Goal: Task Accomplishment & Management: Manage account settings

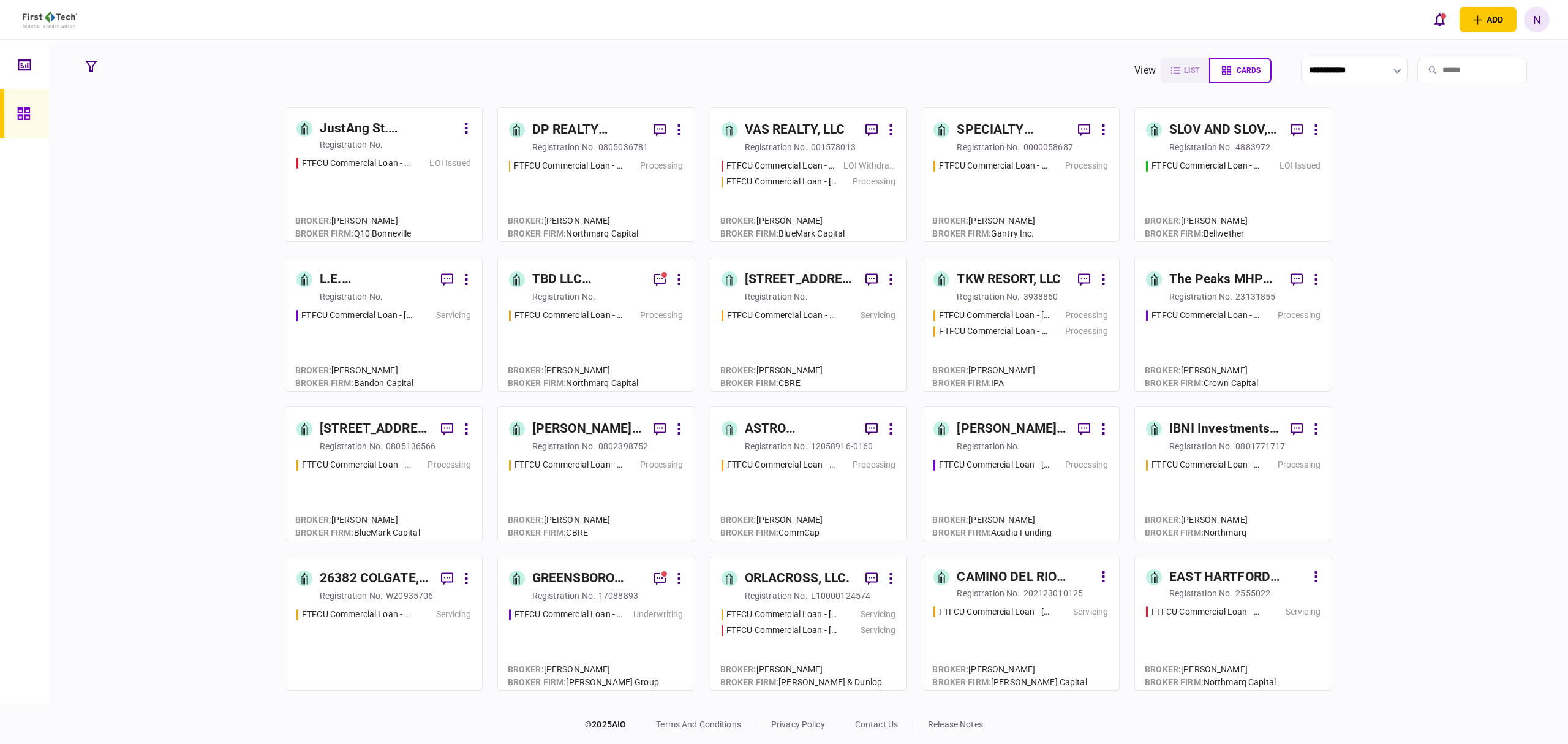
click at [563, 281] on div "TBD LLC ([GEOGRAPHIC_DATA])" at bounding box center [588, 280] width 111 height 19
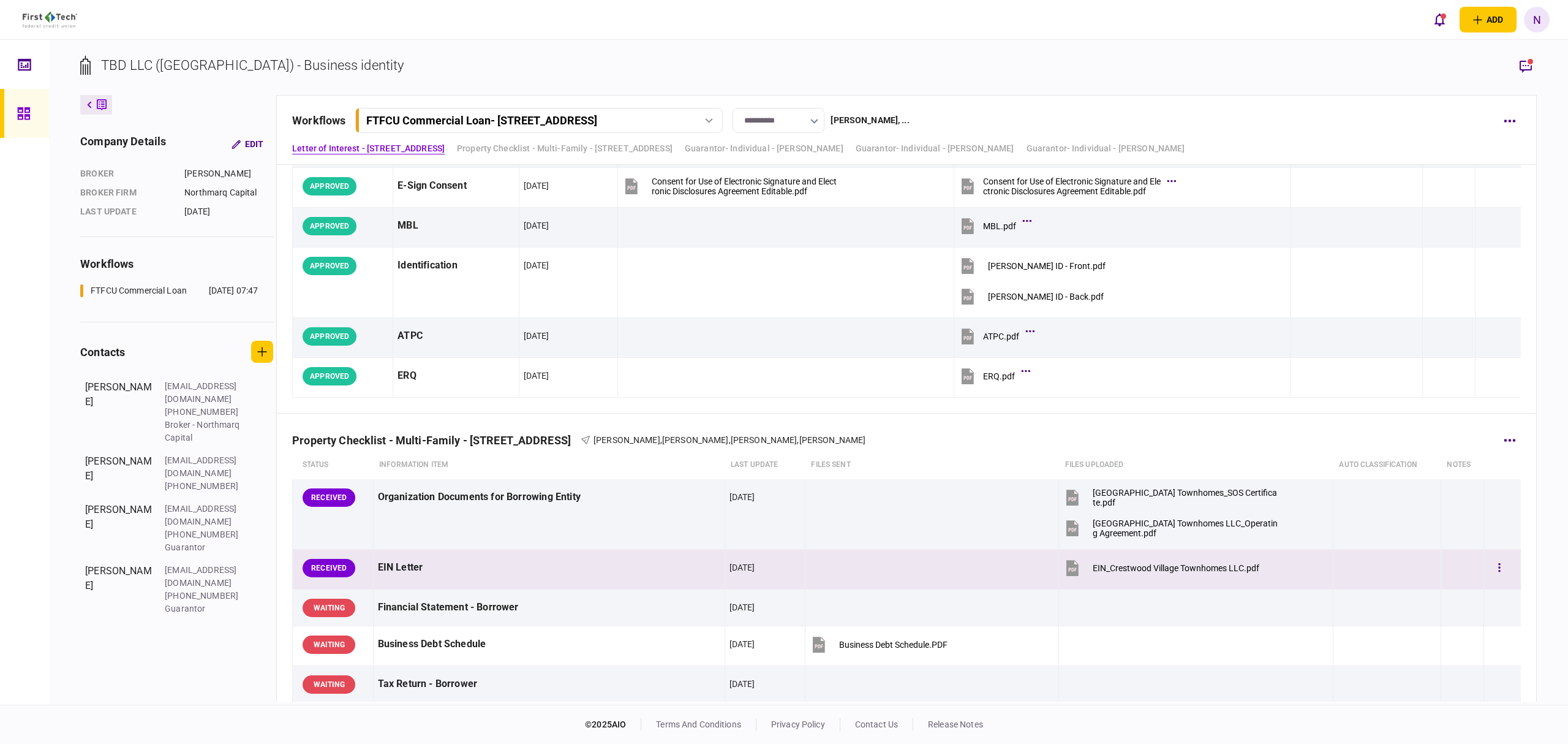
scroll to position [245, 0]
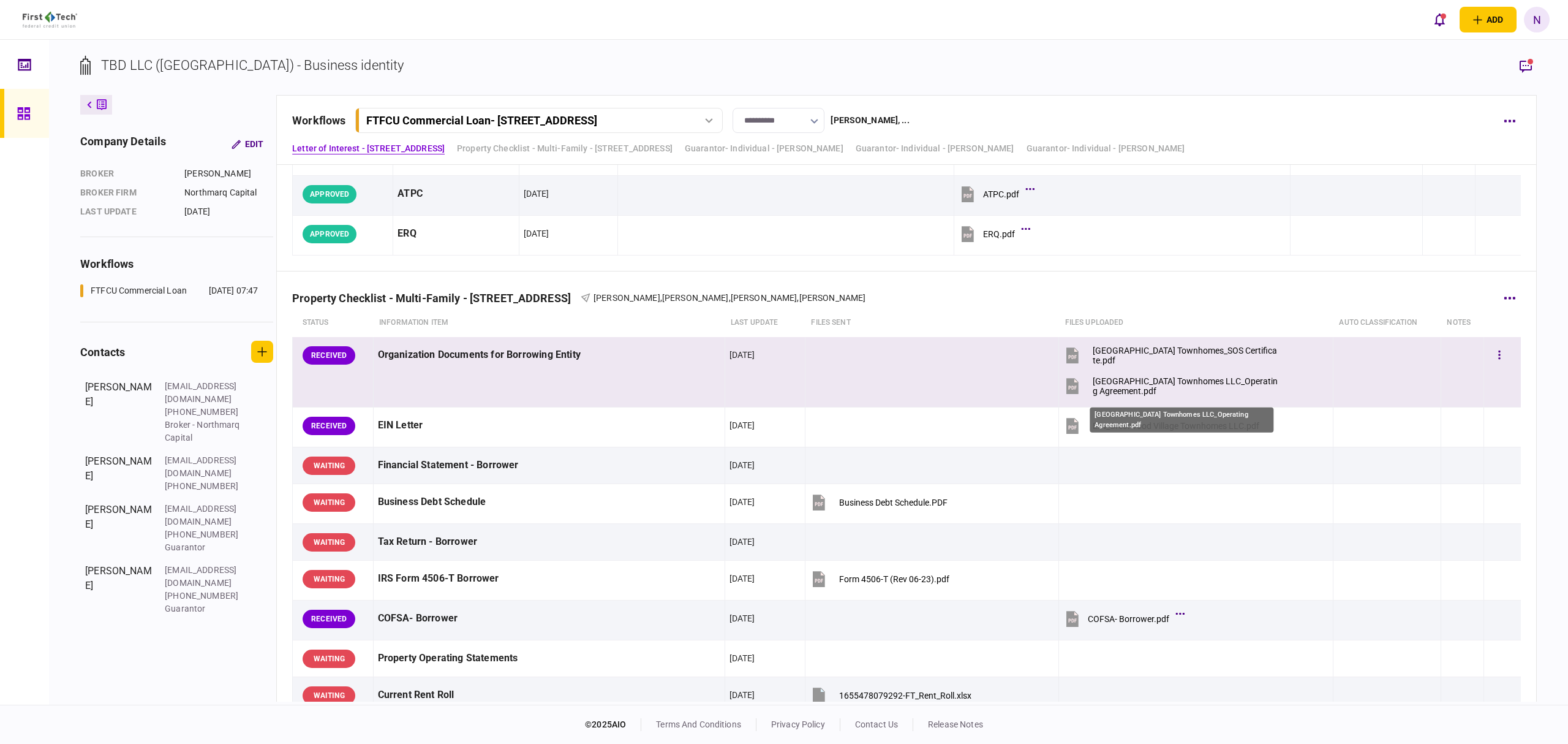
click at [1160, 381] on div "[GEOGRAPHIC_DATA] Townhomes LLC_Operating Agreement.pdf" at bounding box center [1185, 386] width 185 height 19
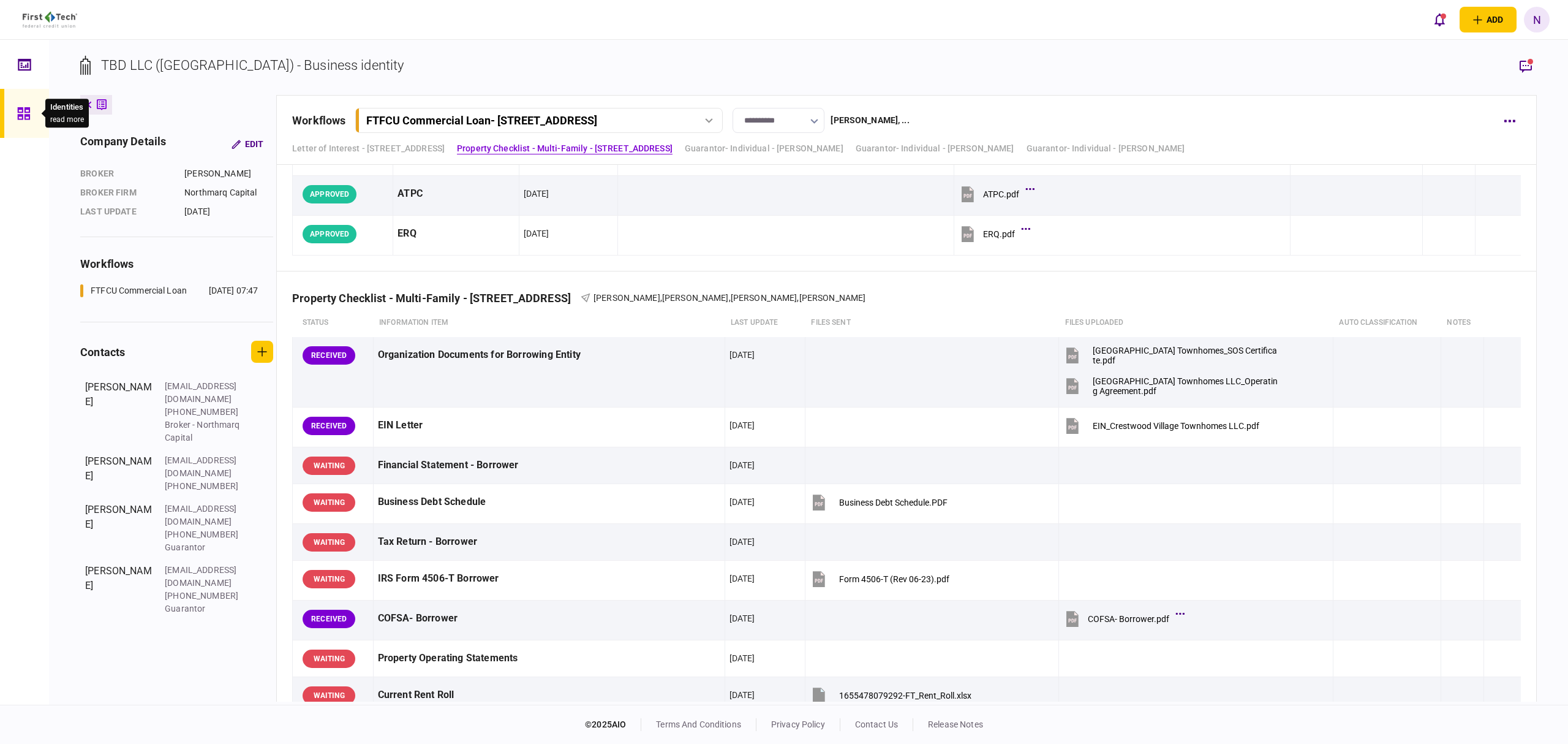
click at [22, 106] on icon at bounding box center [24, 113] width 14 height 14
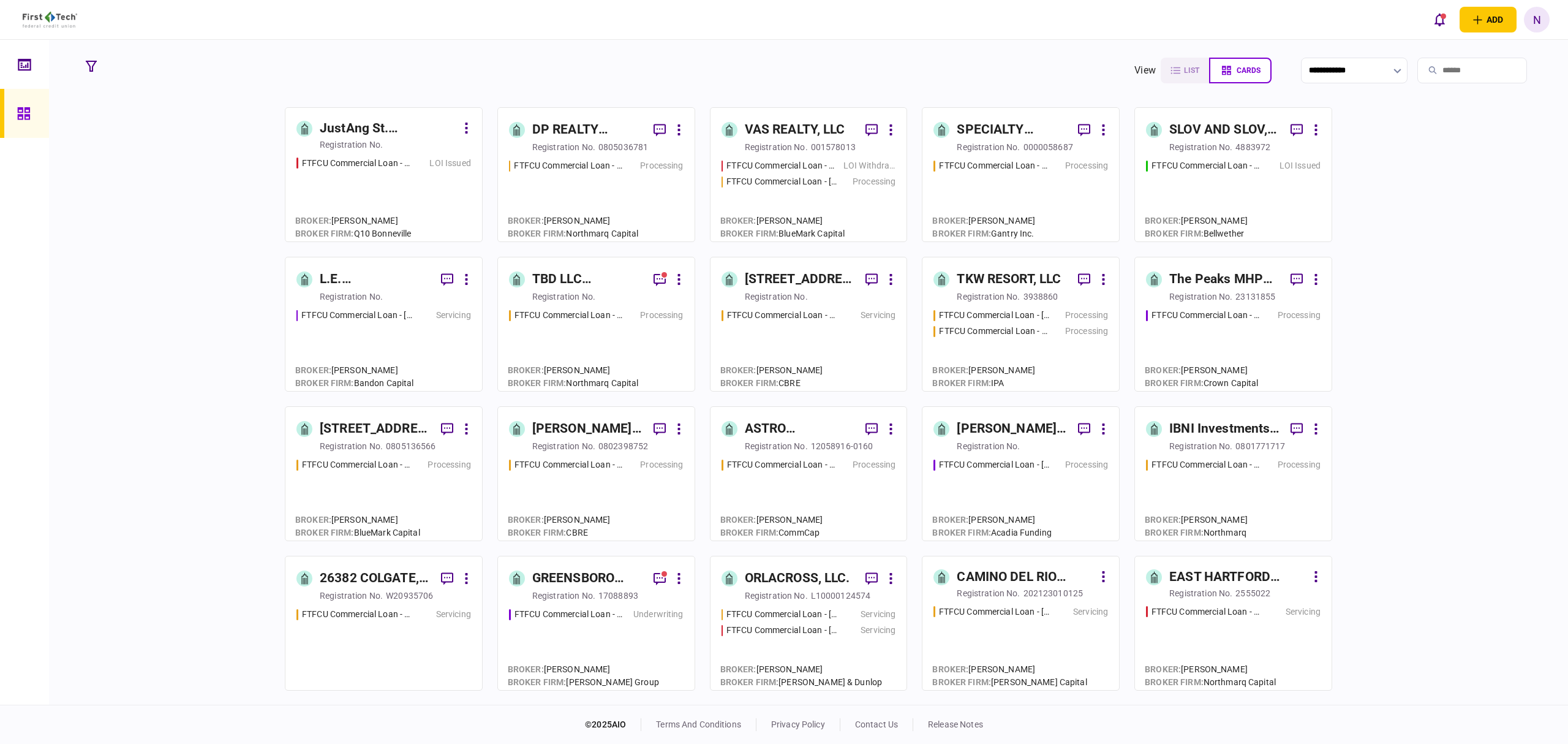
click at [562, 133] on div "DP REALTY INVESTMENT, LLC" at bounding box center [588, 129] width 111 height 19
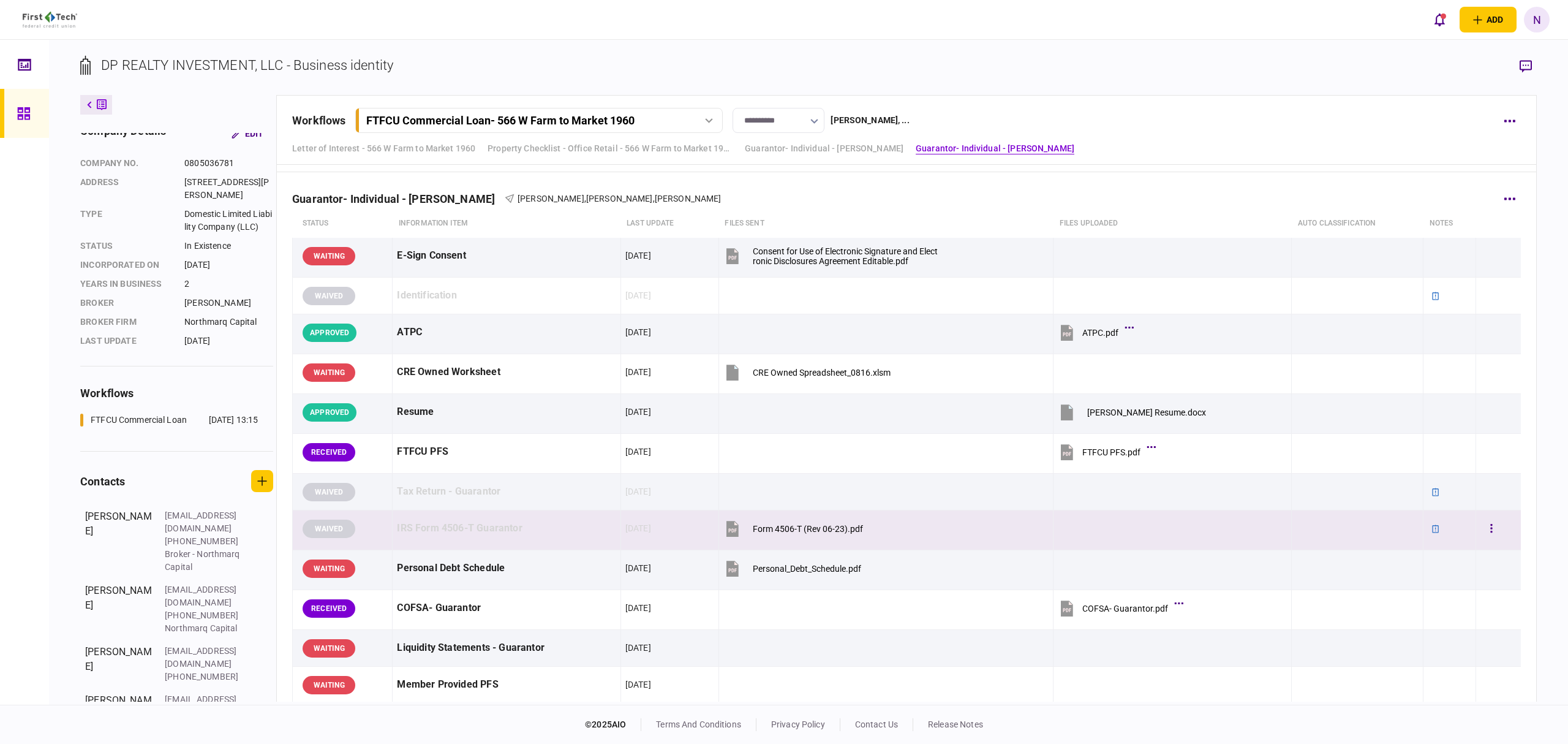
scroll to position [1554, 0]
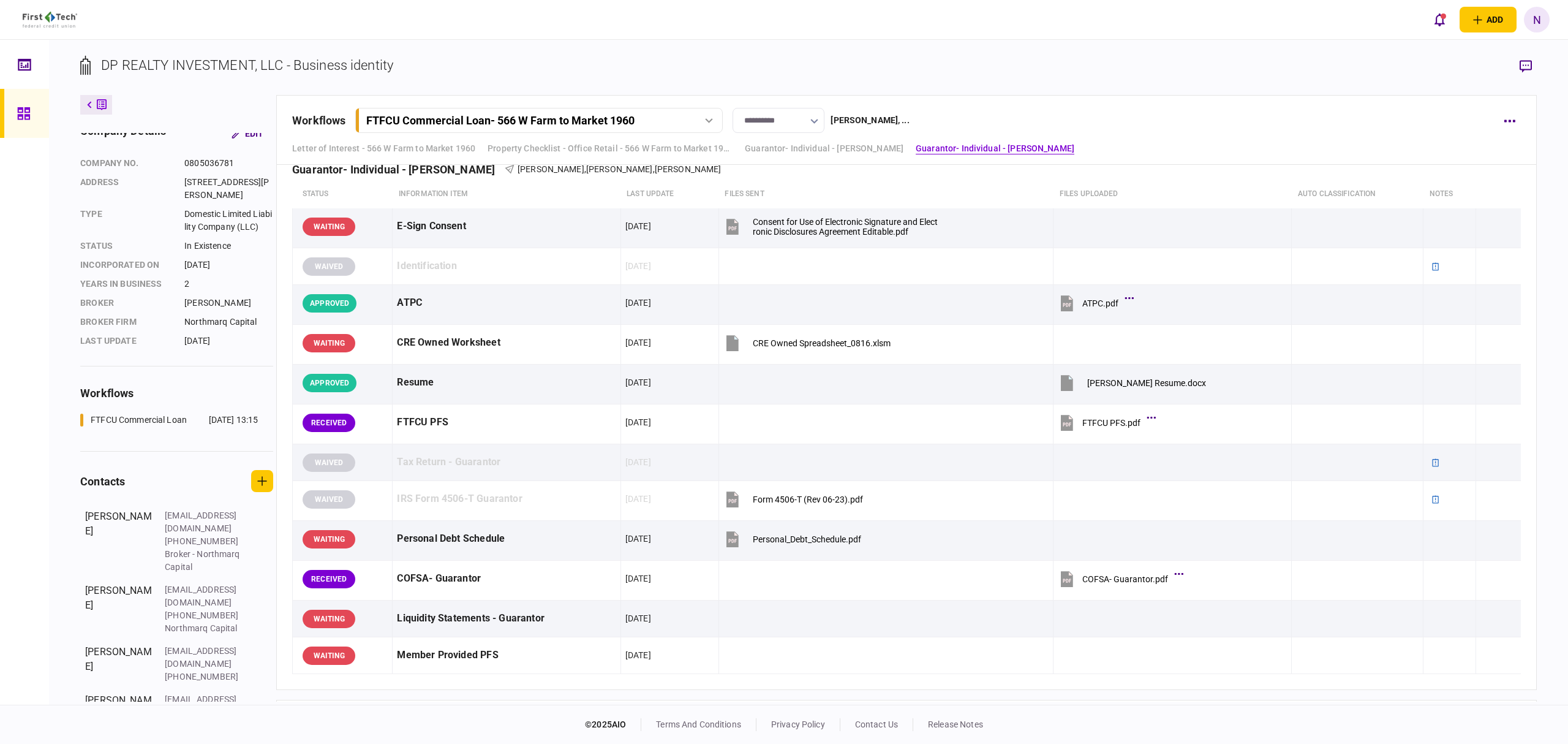
click at [18, 113] on icon at bounding box center [24, 113] width 14 height 14
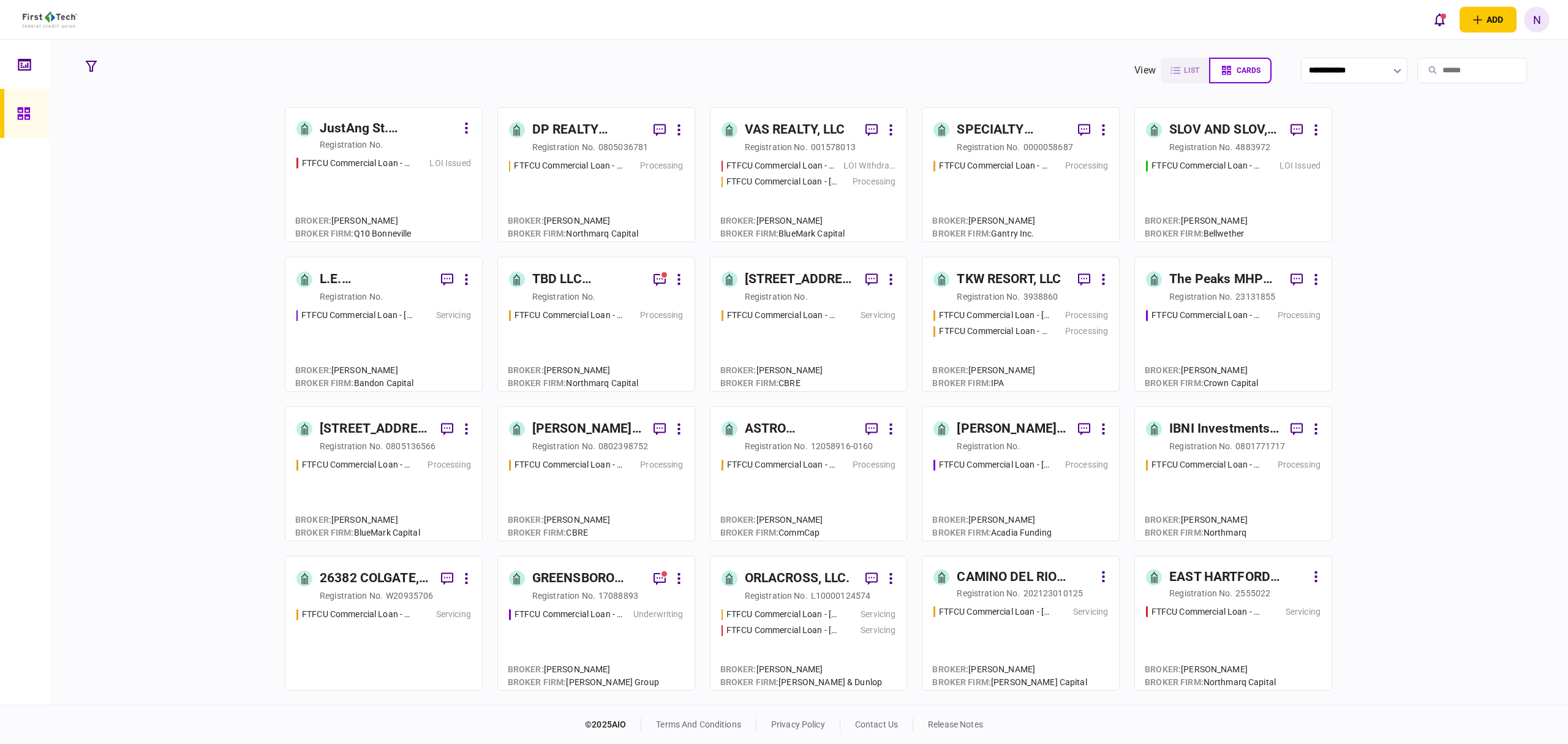
drag, startPoint x: 574, startPoint y: 278, endPoint x: 551, endPoint y: 272, distance: 23.8
click at [551, 272] on div "TBD LLC ([GEOGRAPHIC_DATA])" at bounding box center [588, 280] width 111 height 19
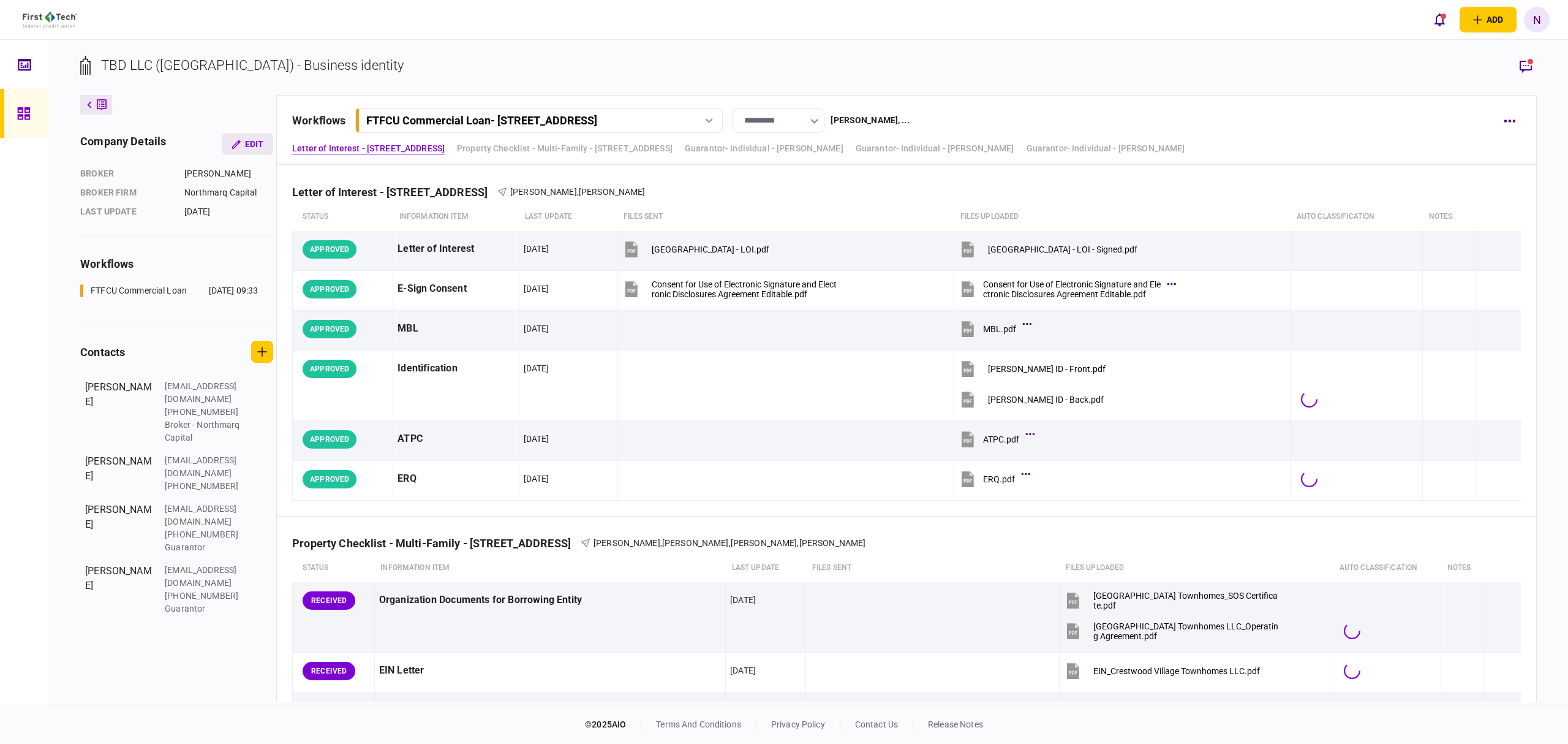
click at [263, 147] on button "Edit" at bounding box center [247, 144] width 52 height 22
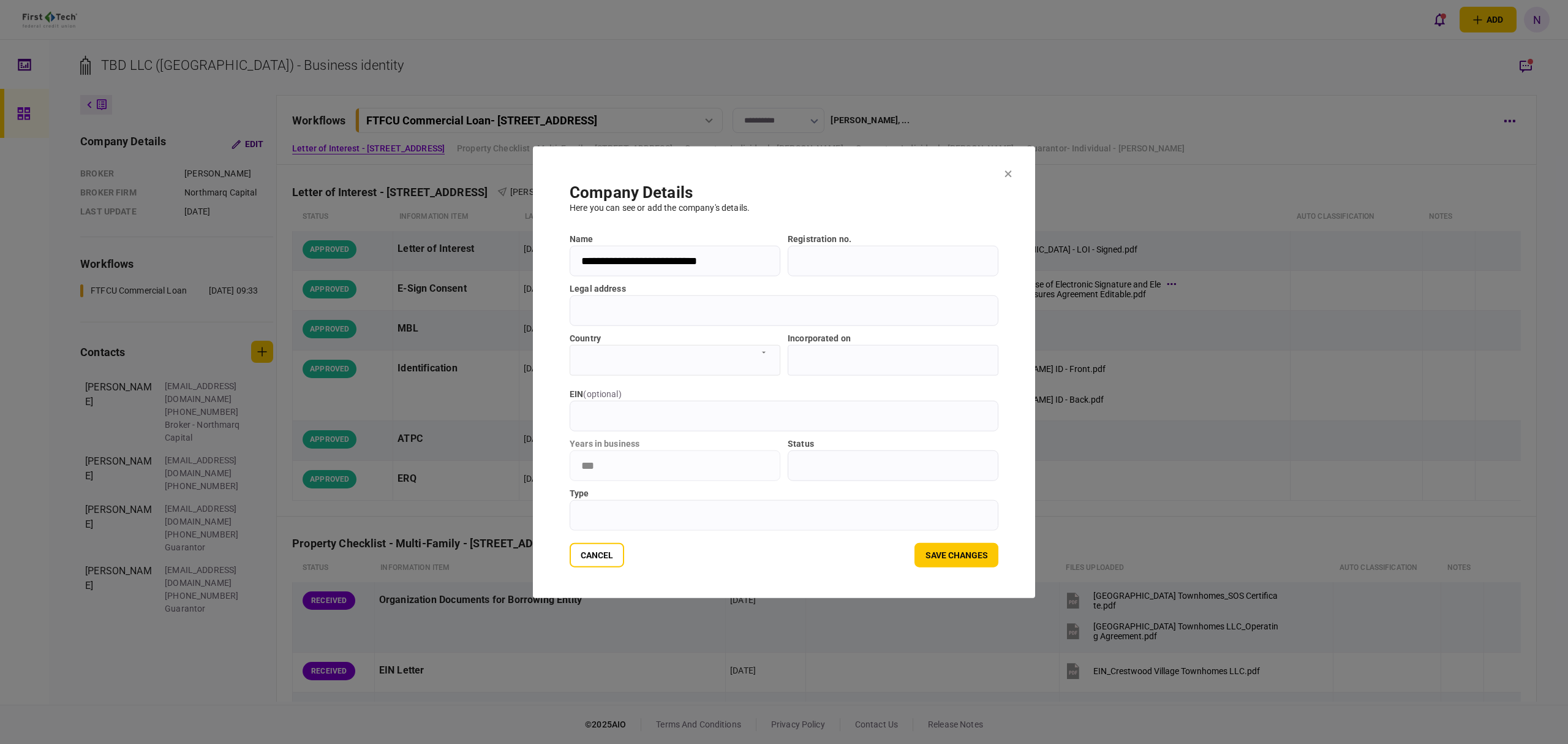
drag, startPoint x: 735, startPoint y: 260, endPoint x: 551, endPoint y: 258, distance: 184.0
click at [551, 258] on section "**********" at bounding box center [784, 372] width 502 height 452
type input "**********"
click at [959, 560] on button "Save changes" at bounding box center [956, 555] width 84 height 24
